Goal: Task Accomplishment & Management: Use online tool/utility

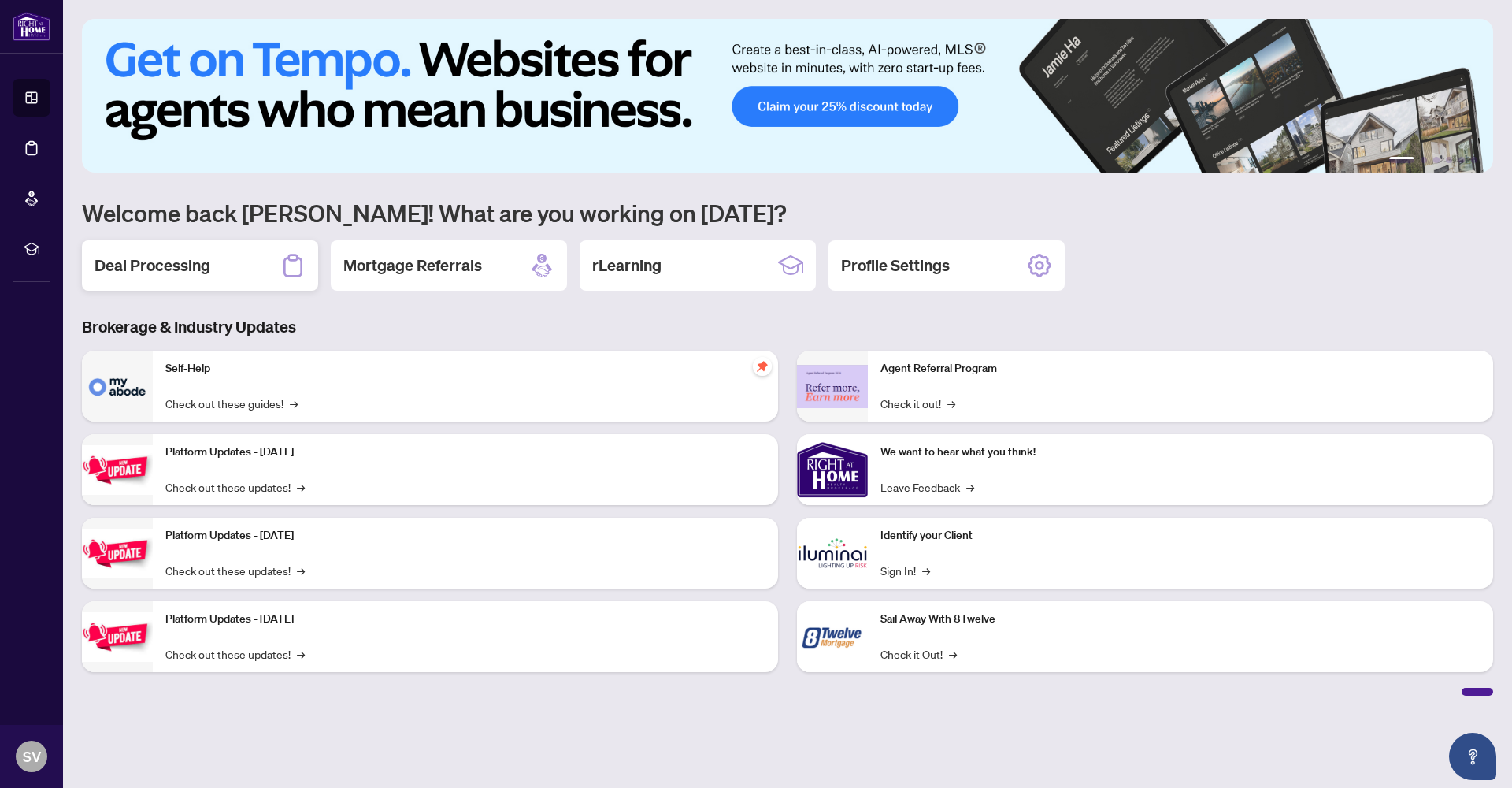
click at [171, 264] on h2 "Deal Processing" at bounding box center [152, 265] width 116 height 22
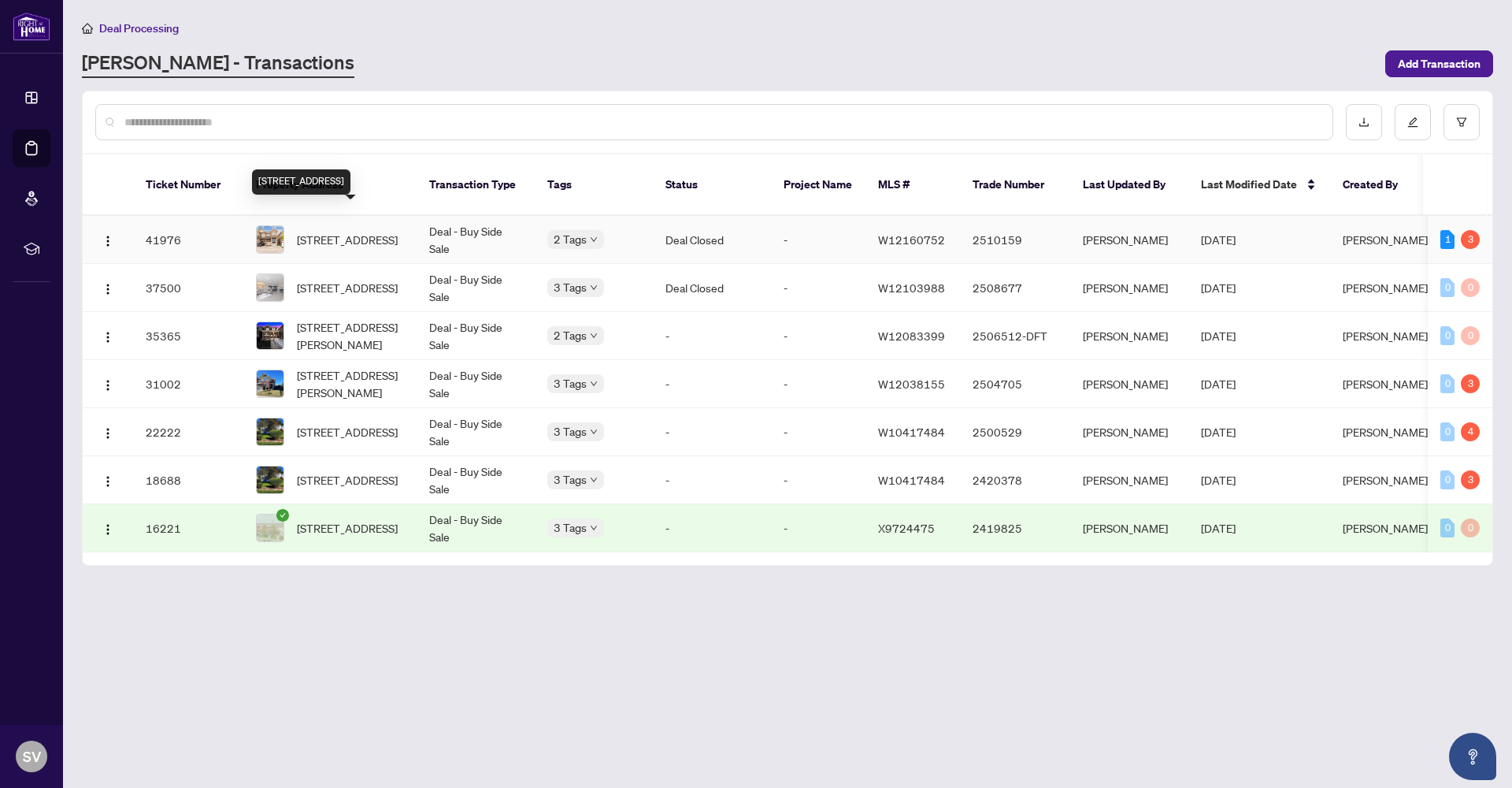
click at [349, 230] on span "75 Baffin Cres, Brampton, Ontario L7A 4L1, Canada" at bounding box center [347, 239] width 101 height 17
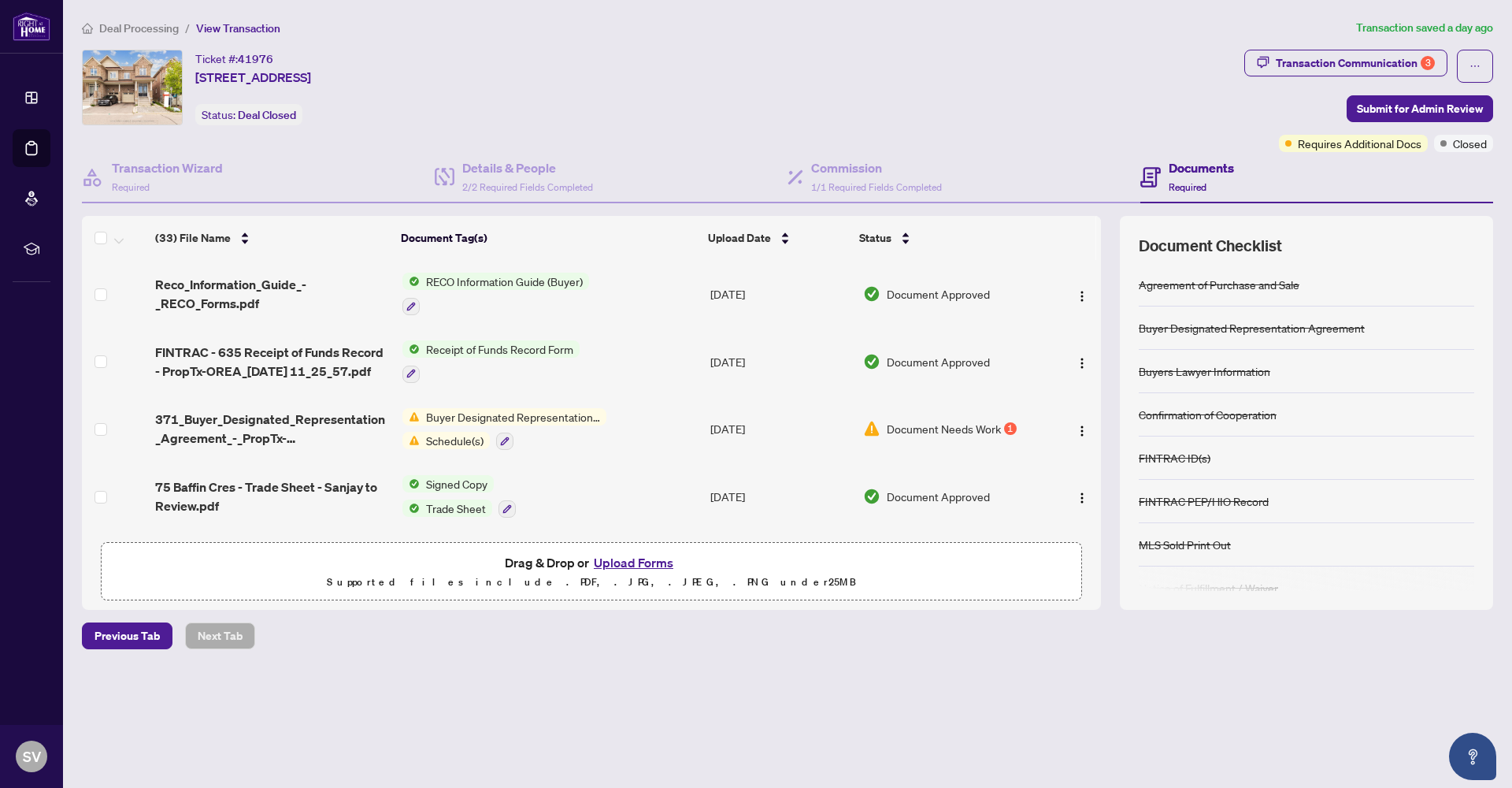
click at [647, 564] on button "Upload Forms" at bounding box center [634, 563] width 89 height 21
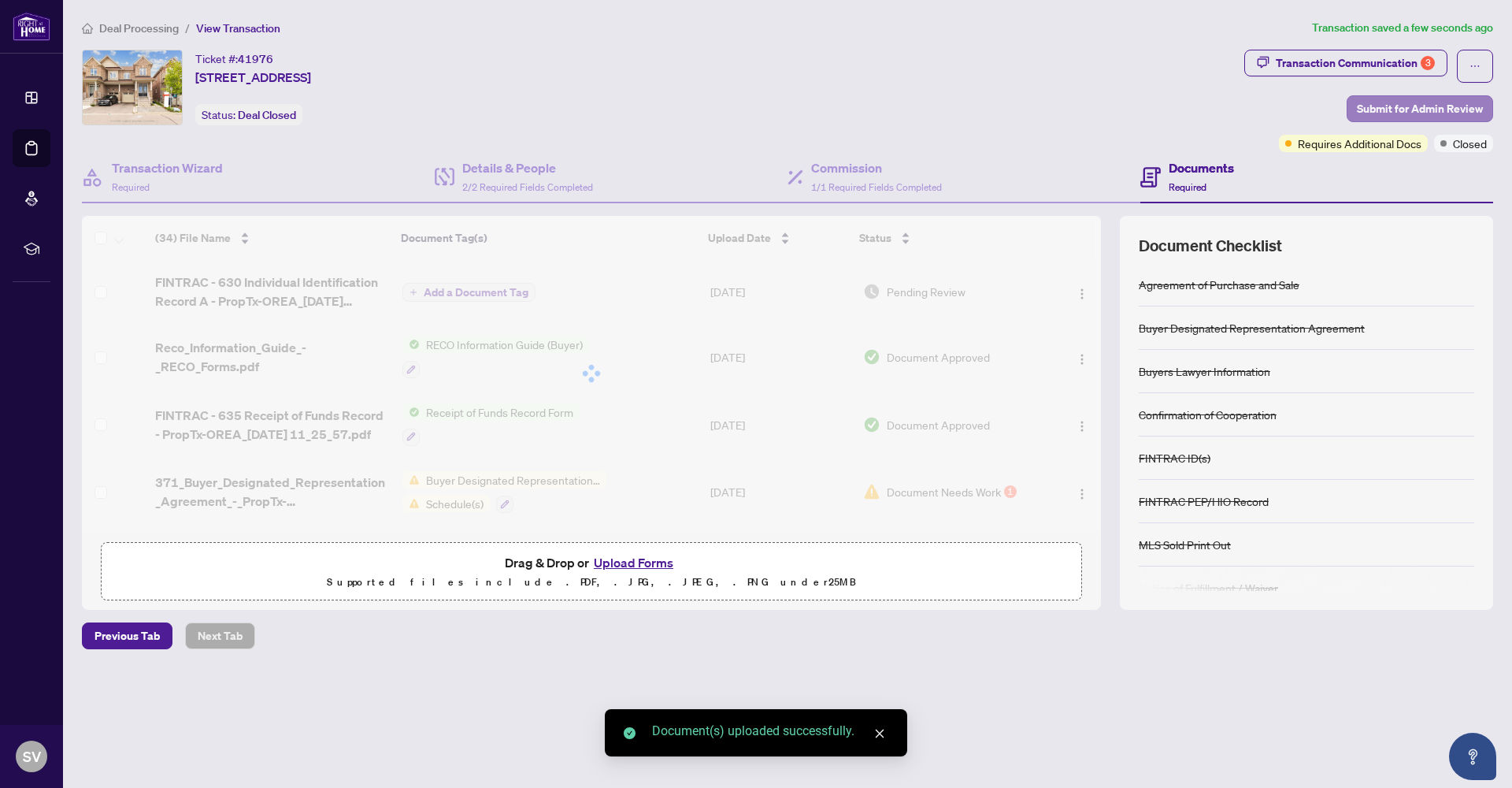
click at [1401, 104] on span "Submit for Admin Review" at bounding box center [1420, 109] width 126 height 25
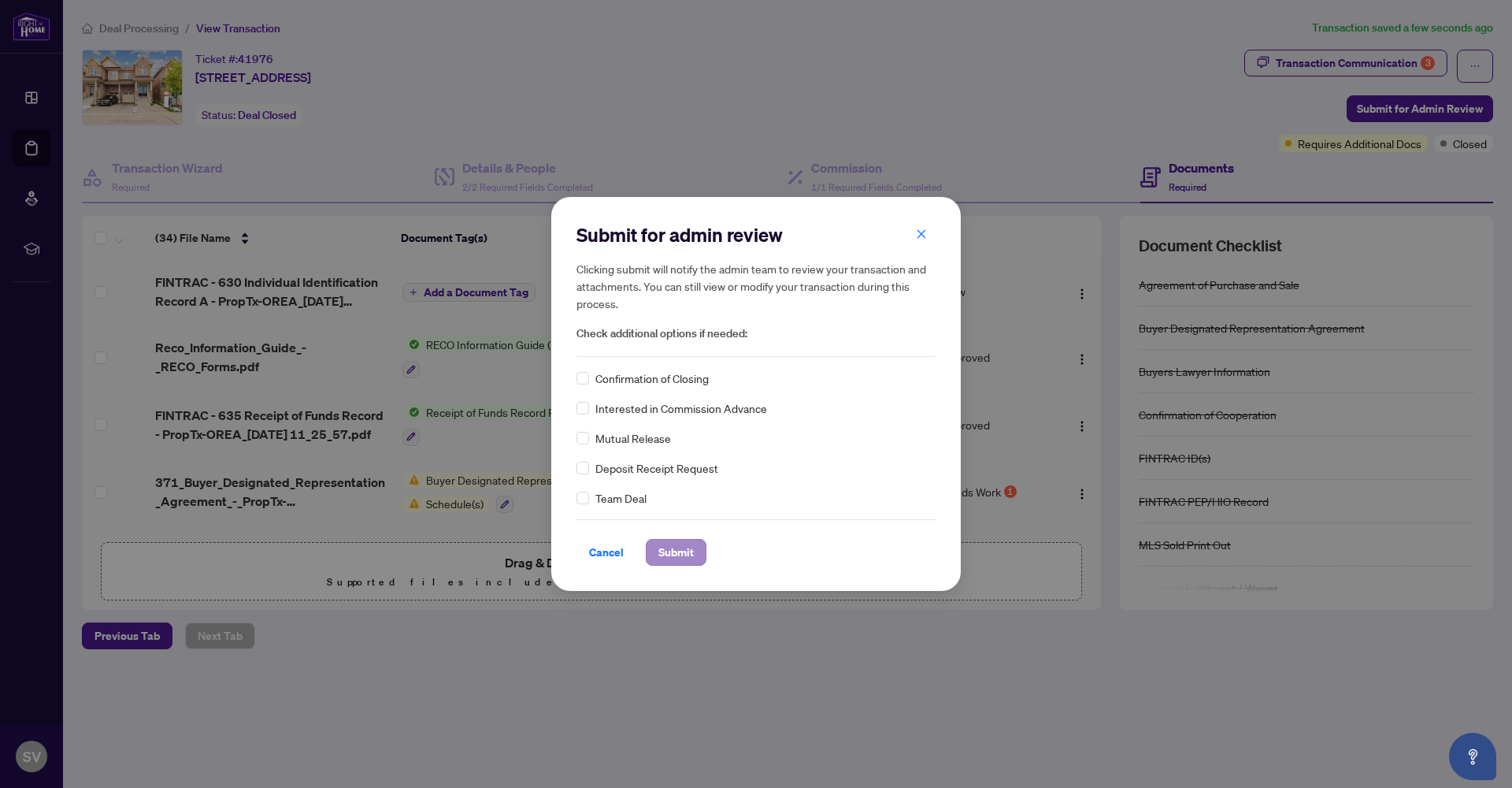
click at [685, 553] on span "Submit" at bounding box center [676, 551] width 36 height 25
